Goal: Share content: Share content

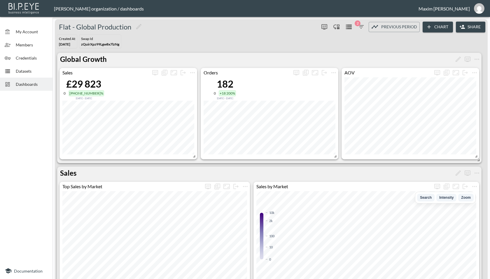
click at [31, 89] on div "Dashboards" at bounding box center [26, 84] width 53 height 13
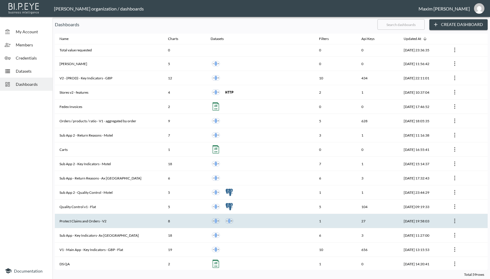
scroll to position [288, 0]
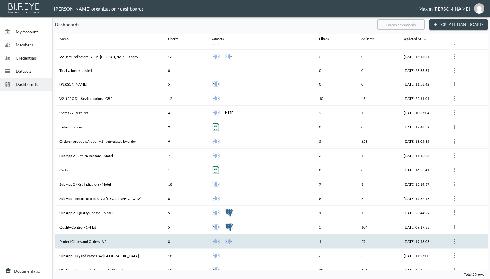
click at [116, 96] on th "V2 - (PROD) - Key Indicators - GBP" at bounding box center [109, 98] width 109 height 14
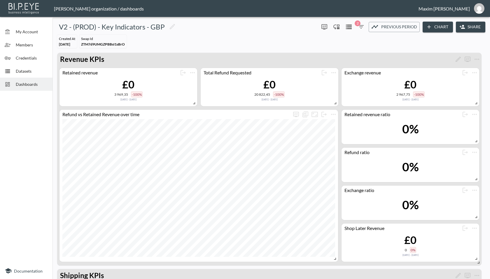
click at [466, 25] on button "Share" at bounding box center [470, 27] width 29 height 11
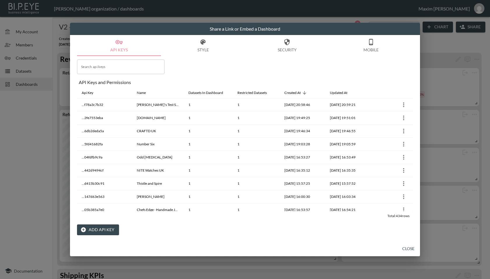
click at [96, 230] on button "Add API Key" at bounding box center [98, 229] width 42 height 11
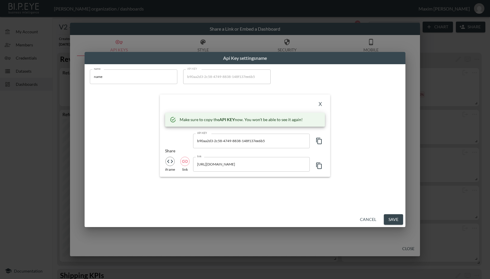
click at [318, 143] on icon "button" at bounding box center [319, 141] width 6 height 6
click at [145, 81] on input "name" at bounding box center [134, 76] width 88 height 15
paste input "Em's test swap"
type input "Em's test swap"
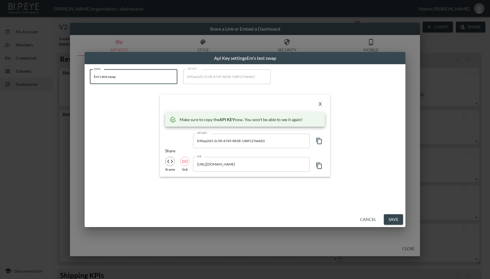
click at [283, 165] on input "[URL][DOMAIN_NAME]" at bounding box center [251, 164] width 117 height 15
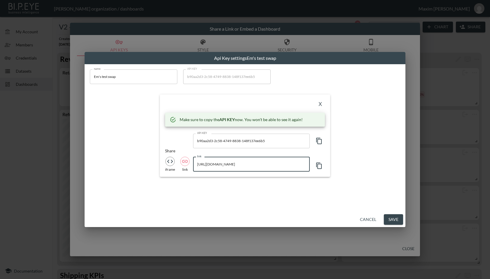
scroll to position [0, 142]
click at [207, 165] on input "[URL][DOMAIN_NAME]" at bounding box center [251, 164] width 117 height 15
drag, startPoint x: 207, startPoint y: 165, endPoint x: 215, endPoint y: 165, distance: 8.5
click at [215, 165] on input "[URL][DOMAIN_NAME]" at bounding box center [251, 164] width 117 height 15
drag, startPoint x: 206, startPoint y: 165, endPoint x: 269, endPoint y: 163, distance: 63.6
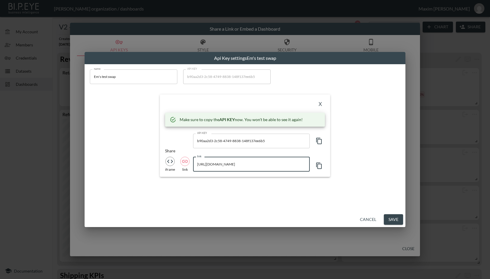
click at [269, 163] on input "[URL][DOMAIN_NAME]" at bounding box center [251, 164] width 117 height 15
click at [321, 101] on button "X" at bounding box center [320, 104] width 9 height 9
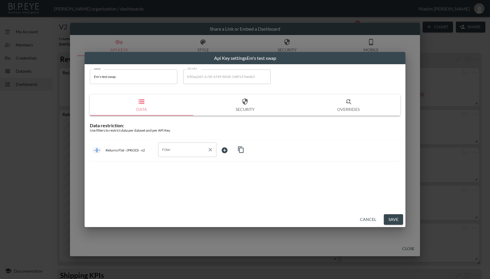
click at [197, 144] on div "Filter" at bounding box center [187, 149] width 58 height 15
click at [170, 180] on span "swap_id" at bounding box center [187, 181] width 49 height 5
type input "swap_id"
click at [240, 148] on body "BI.P.EYE, Interactive Analytics Dashboards - app [PERSON_NAME] organization / d…" at bounding box center [245, 139] width 490 height 279
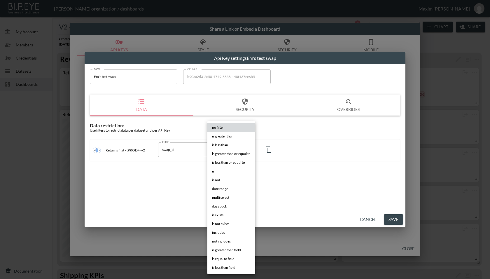
click at [224, 173] on li "is" at bounding box center [231, 171] width 48 height 9
type input "is"
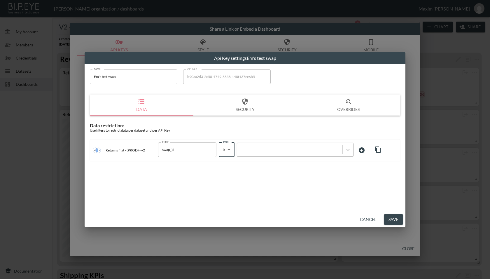
click at [263, 150] on div at bounding box center [289, 150] width 99 height 6
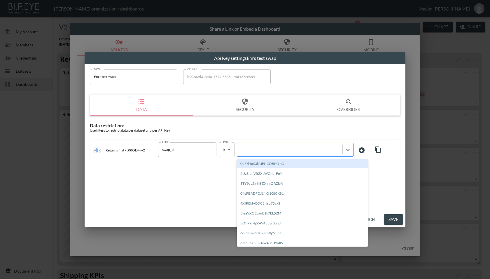
paste input "rFqhhj14ciGGTLaGC0YC"
type input "rFqhhj14ciGGTLaGC0YC"
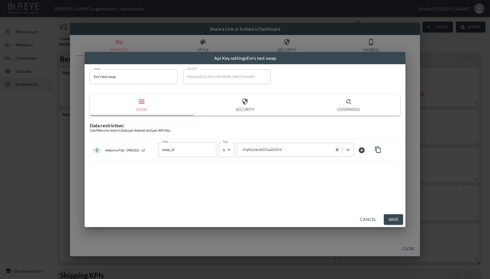
click at [258, 173] on div "name Em's test swap name API KEY b90aa2d3-2c58-4749-8838-148f137ee6b5 API KEY D…" at bounding box center [245, 138] width 321 height 148
click at [389, 221] on button "Save" at bounding box center [393, 219] width 19 height 11
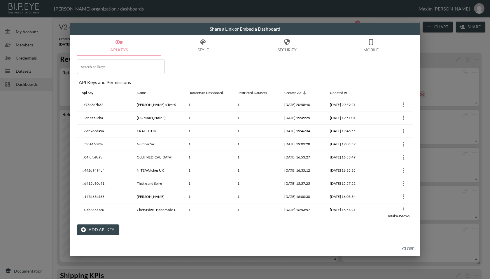
click at [406, 247] on button "Close" at bounding box center [408, 248] width 19 height 11
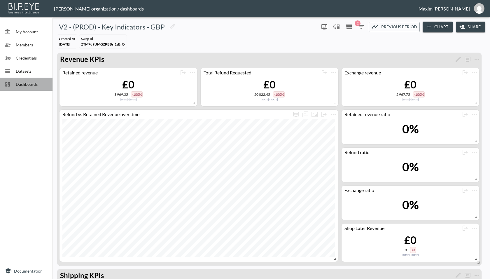
click at [20, 82] on span "Dashboards" at bounding box center [32, 84] width 32 height 6
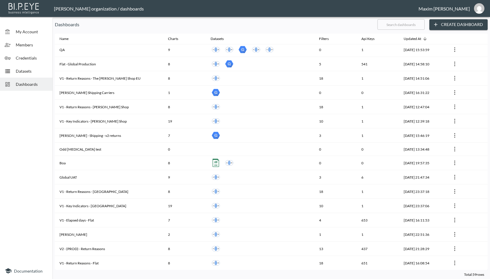
scroll to position [147, 0]
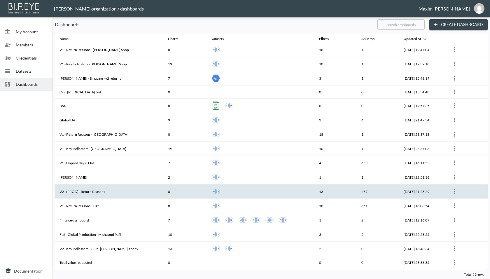
click at [104, 188] on th "V2 - (PROD) - Return Reasons" at bounding box center [109, 191] width 109 height 14
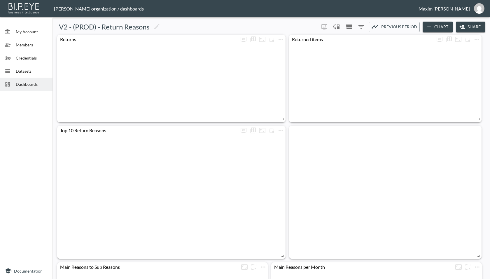
click at [465, 27] on button "Share" at bounding box center [470, 27] width 29 height 11
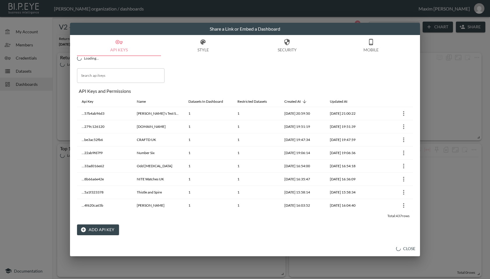
click at [101, 226] on button "Add API Key" at bounding box center [98, 229] width 42 height 11
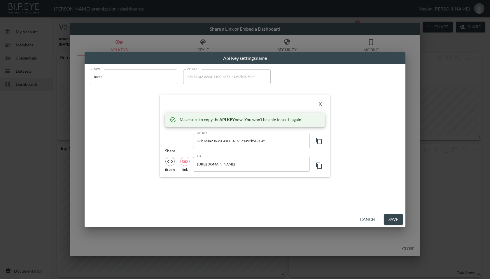
click at [319, 143] on icon "button" at bounding box center [319, 140] width 7 height 7
click at [283, 162] on input "[URL][DOMAIN_NAME]" at bounding box center [251, 164] width 117 height 15
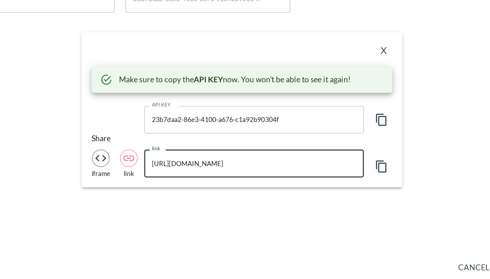
scroll to position [0, 138]
drag, startPoint x: 238, startPoint y: 165, endPoint x: 275, endPoint y: 166, distance: 36.2
click at [275, 166] on input "[URL][DOMAIN_NAME]" at bounding box center [251, 164] width 117 height 15
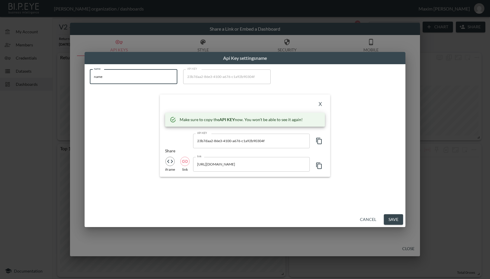
click at [129, 76] on input "name" at bounding box center [134, 76] width 88 height 15
paste input "Em's test swap"
type input "Em's test swap"
click at [319, 101] on button "X" at bounding box center [320, 104] width 9 height 9
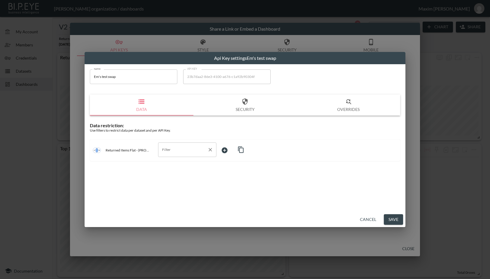
click at [175, 153] on input "Filter" at bounding box center [183, 149] width 44 height 9
click at [183, 190] on span "swap_id" at bounding box center [187, 189] width 49 height 5
type input "swap_id"
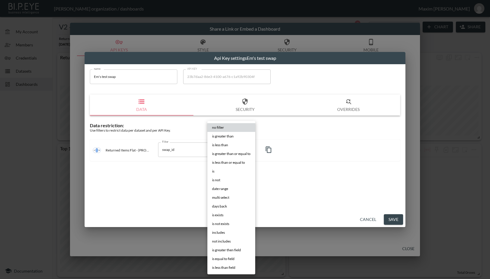
click at [234, 145] on body "BI.P.EYE, Interactive Analytics Dashboards - app [PERSON_NAME] organization / d…" at bounding box center [245, 139] width 490 height 279
click at [228, 172] on li "is" at bounding box center [231, 171] width 48 height 9
type input "is"
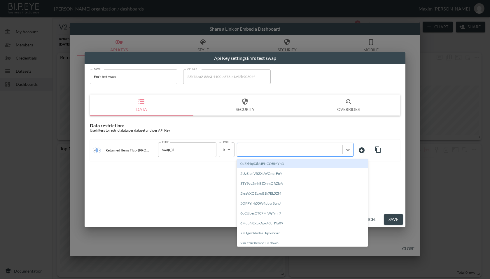
click at [280, 155] on div at bounding box center [295, 150] width 117 height 14
paste input "rFqhhj14ciGGTLaGC0YC"
type input "rFqhhj14ciGGTLaGC0YC"
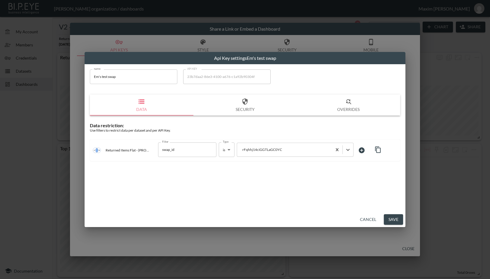
click at [284, 192] on div "name Em's test swap name API KEY 23b7daa2-86e3-4100-a676-c1a92b90304f API KEY D…" at bounding box center [245, 138] width 321 height 148
click at [396, 224] on button "Save" at bounding box center [393, 219] width 19 height 11
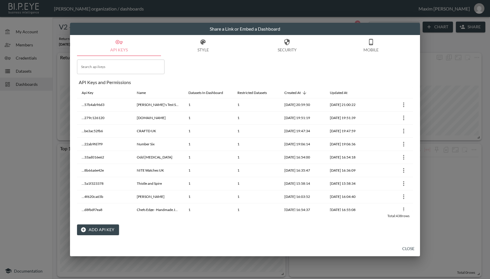
click at [404, 253] on button "Close" at bounding box center [408, 248] width 19 height 11
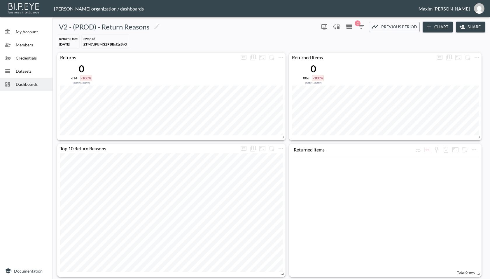
click at [480, 27] on button "Share" at bounding box center [470, 27] width 29 height 11
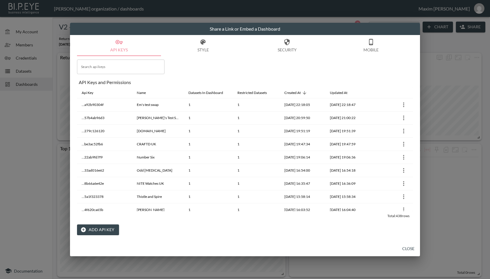
click at [407, 246] on button "Close" at bounding box center [408, 248] width 19 height 11
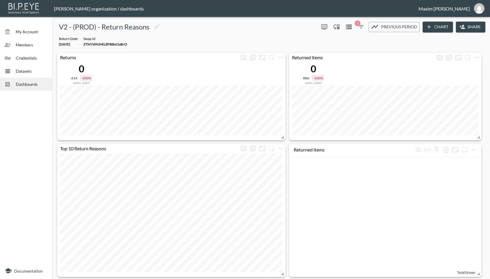
click at [28, 84] on span "Dashboards" at bounding box center [32, 84] width 32 height 6
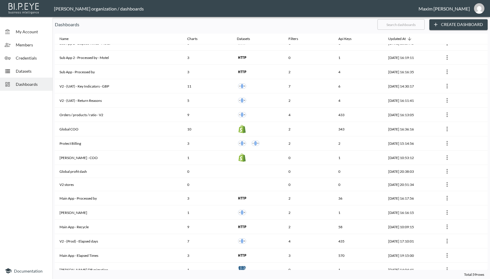
scroll to position [479, 0]
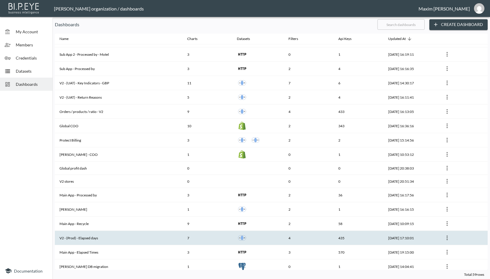
click at [105, 234] on th "V2 - (Prod) - Elapsed days" at bounding box center [119, 238] width 128 height 14
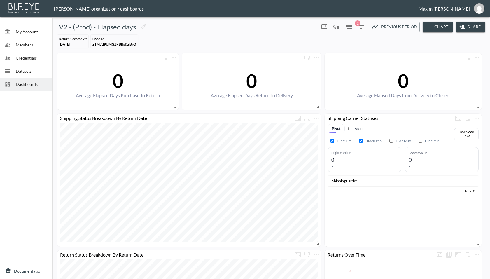
click at [460, 27] on icon "button" at bounding box center [462, 27] width 5 height 4
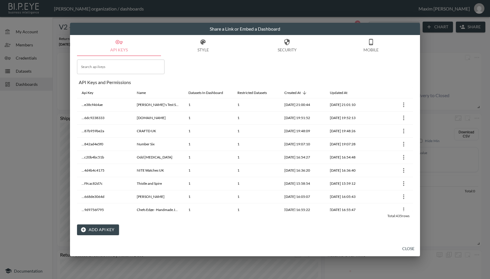
click at [101, 232] on button "Add API Key" at bounding box center [98, 229] width 42 height 11
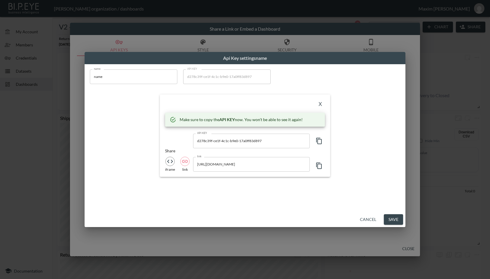
click at [319, 143] on icon "button" at bounding box center [319, 140] width 7 height 7
click at [290, 165] on input "[URL][DOMAIN_NAME]" at bounding box center [251, 164] width 117 height 15
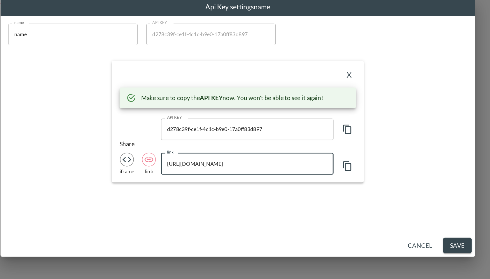
drag, startPoint x: 217, startPoint y: 165, endPoint x: 282, endPoint y: 163, distance: 64.8
click at [282, 163] on input "[URL][DOMAIN_NAME]" at bounding box center [251, 164] width 117 height 15
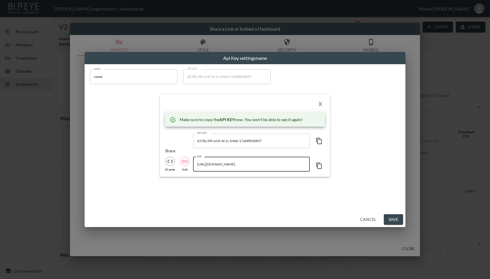
click at [116, 75] on input "name" at bounding box center [134, 76] width 88 height 15
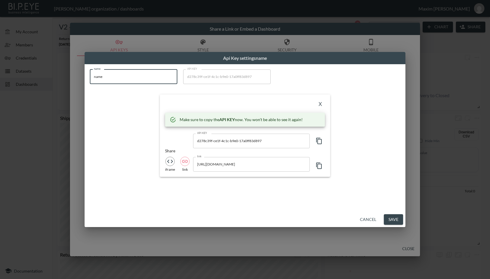
click at [116, 75] on input "name" at bounding box center [134, 76] width 88 height 15
paste input "Em's test swap"
type input "Em's test swap"
click at [324, 104] on button "X" at bounding box center [320, 104] width 9 height 9
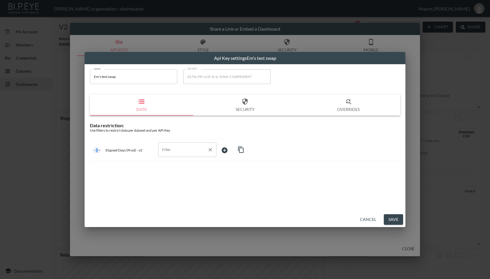
click at [188, 146] on input "Filter" at bounding box center [183, 149] width 44 height 9
click at [185, 171] on span "swap_id" at bounding box center [187, 172] width 49 height 5
type input "swap_id"
click at [231, 154] on body "BI.P.EYE, Interactive Analytics Dashboards - app [PERSON_NAME] organization / d…" at bounding box center [245, 139] width 490 height 279
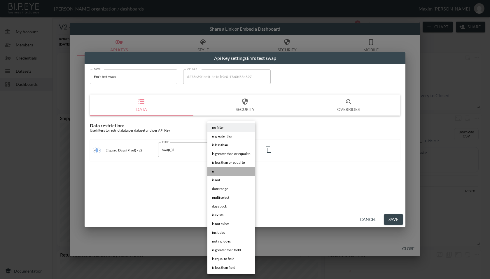
click at [224, 171] on li "is" at bounding box center [231, 171] width 48 height 9
type input "is"
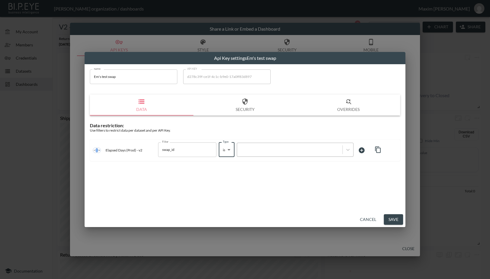
click at [270, 151] on div at bounding box center [289, 150] width 99 height 6
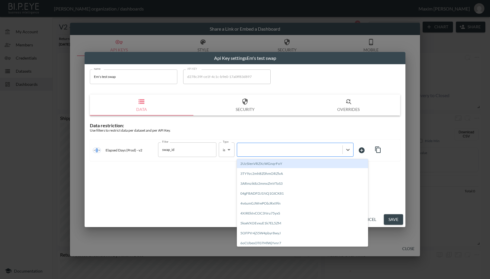
paste input "rFqhhj14ciGGTLaGC0YC"
type input "rFqhhj14ciGGTLaGC0YC"
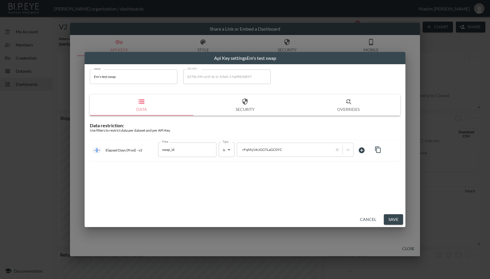
click at [282, 175] on div "name Em's test swap name API KEY d278c39f-ce1f-4c1c-b9e0-17a0ff83d897 API KEY D…" at bounding box center [245, 138] width 321 height 148
click at [394, 218] on button "Save" at bounding box center [393, 219] width 19 height 11
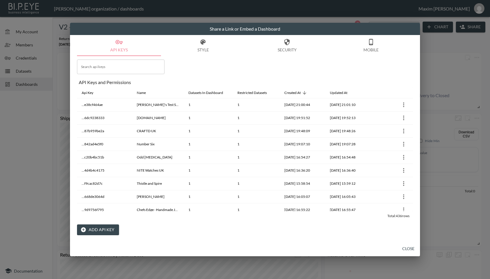
click at [405, 247] on button "Close" at bounding box center [408, 248] width 19 height 11
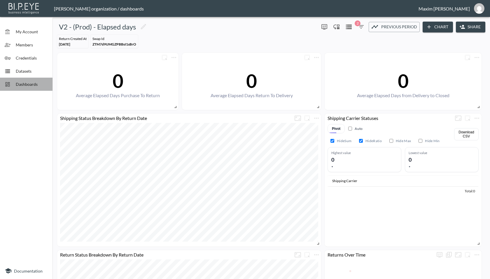
click at [25, 88] on div "Dashboards" at bounding box center [26, 84] width 53 height 13
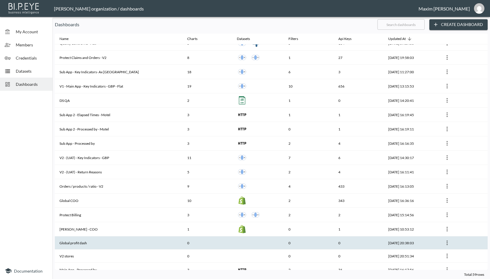
scroll to position [422, 0]
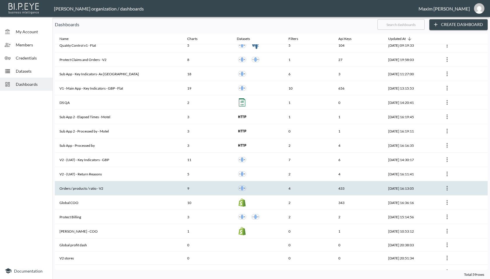
click at [118, 183] on th "Orders / products / ratio - V2" at bounding box center [119, 188] width 128 height 14
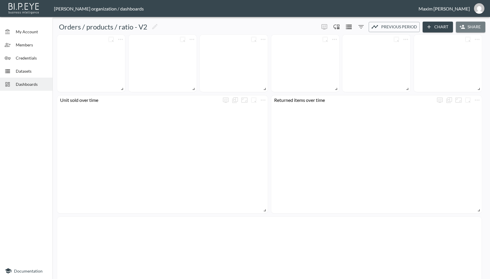
click at [474, 29] on button "Share" at bounding box center [470, 27] width 29 height 11
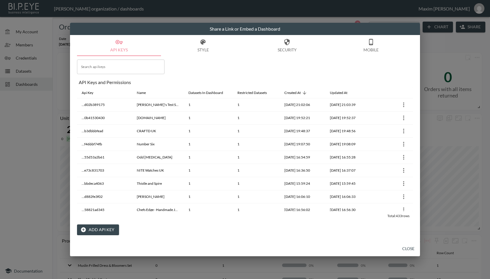
click at [108, 230] on button "Add API Key" at bounding box center [98, 229] width 42 height 11
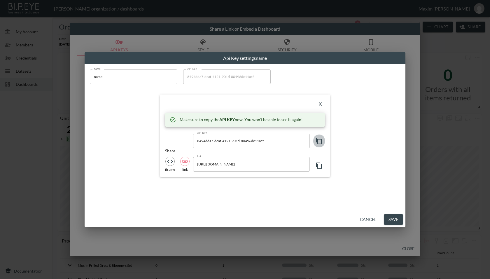
click at [318, 142] on icon "button" at bounding box center [319, 141] width 6 height 6
click at [258, 165] on input "[URL][DOMAIN_NAME]" at bounding box center [251, 164] width 117 height 15
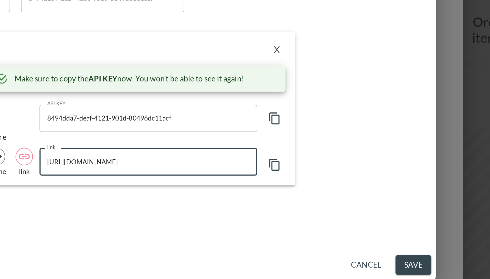
click at [296, 165] on input "[URL][DOMAIN_NAME]" at bounding box center [251, 164] width 117 height 15
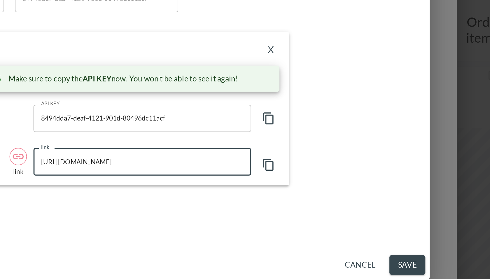
scroll to position [0, 186]
drag, startPoint x: 280, startPoint y: 165, endPoint x: 226, endPoint y: 162, distance: 54.0
click at [226, 162] on input "[URL][DOMAIN_NAME]" at bounding box center [251, 164] width 117 height 15
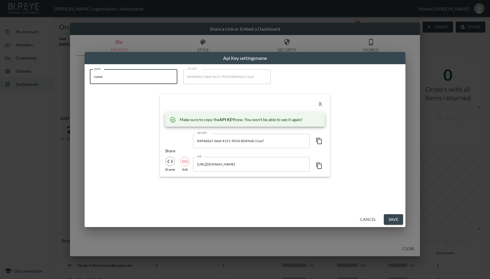
click at [137, 80] on input "name" at bounding box center [134, 76] width 88 height 15
paste input "Em's test swap"
type input "Em's test swap"
click at [319, 102] on button "X" at bounding box center [320, 104] width 9 height 9
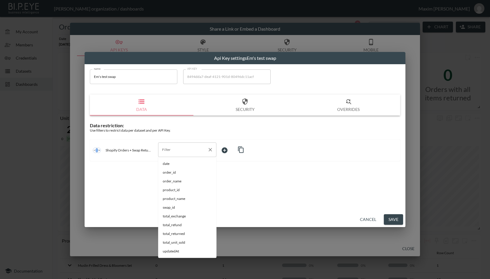
click at [193, 144] on div "Filter" at bounding box center [187, 149] width 58 height 15
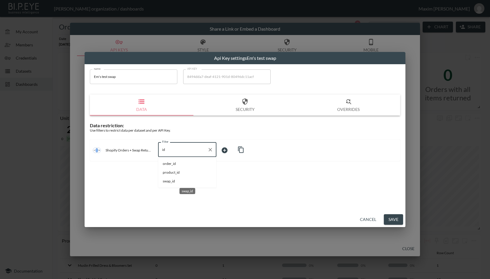
click at [175, 181] on span "swap_id" at bounding box center [187, 181] width 49 height 5
type input "swap_id"
click at [235, 152] on body "BI.P.EYE, Interactive Analytics Dashboards - app [PERSON_NAME] organization / d…" at bounding box center [245, 139] width 490 height 279
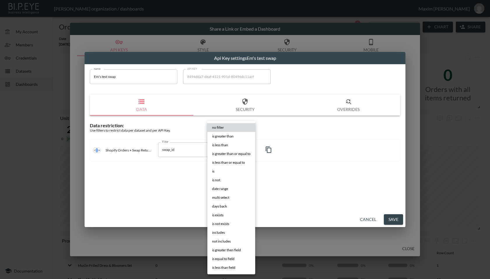
click at [224, 172] on li "is" at bounding box center [231, 171] width 48 height 9
type input "is"
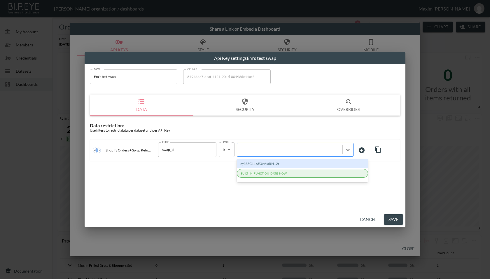
click at [274, 147] on div at bounding box center [289, 150] width 99 height 6
paste input "rFqhhj14ciGGTLaGC0YC"
type input "rFqhhj14ciGGTLaGC0YC"
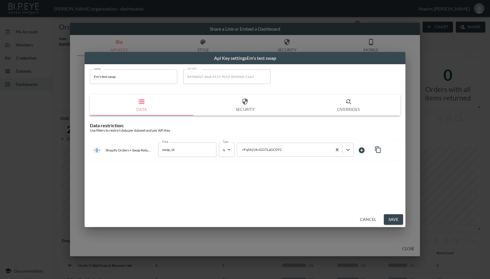
click at [275, 173] on div "name Em's test swap name API KEY 8494dda7-deaf-4121-901d-80496dc11acf API KEY D…" at bounding box center [245, 138] width 321 height 148
click at [396, 218] on button "Save" at bounding box center [393, 219] width 19 height 11
